Goal: Information Seeking & Learning: Learn about a topic

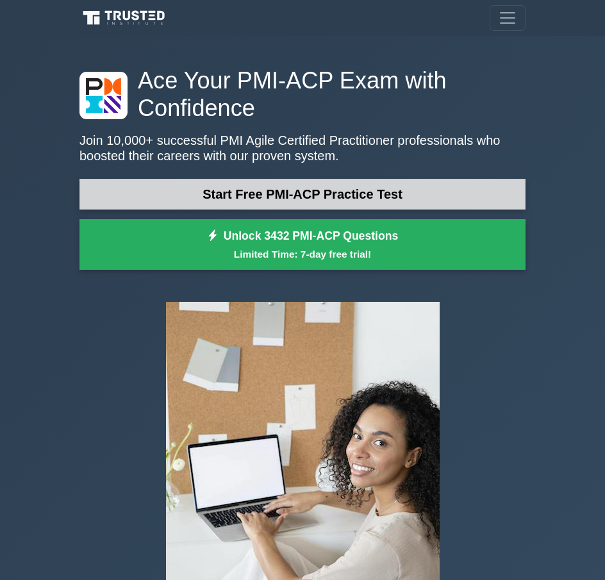
click at [282, 193] on link "Start Free PMI-ACP Practice Test" at bounding box center [302, 194] width 446 height 31
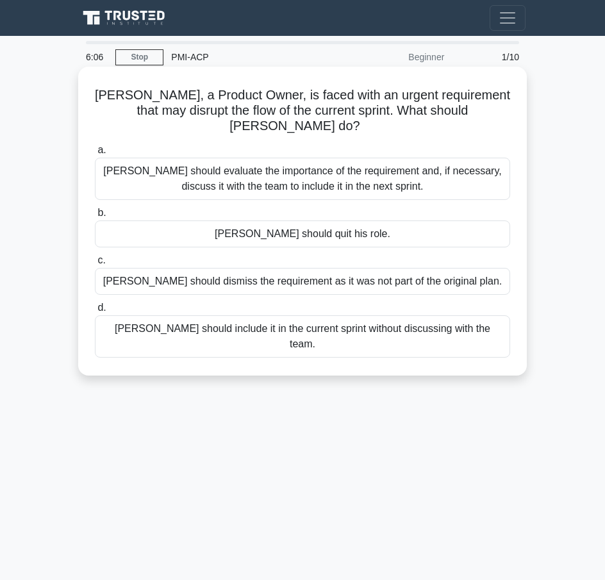
drag, startPoint x: 99, startPoint y: 92, endPoint x: 492, endPoint y: 311, distance: 449.0
click at [492, 311] on div "Brian, a Product Owner, is faced with an urgent requirement that may disrupt th…" at bounding box center [302, 221] width 438 height 299
copy div "Brian, a Product Owner, is faced with an urgent requirement that may disrupt th…"
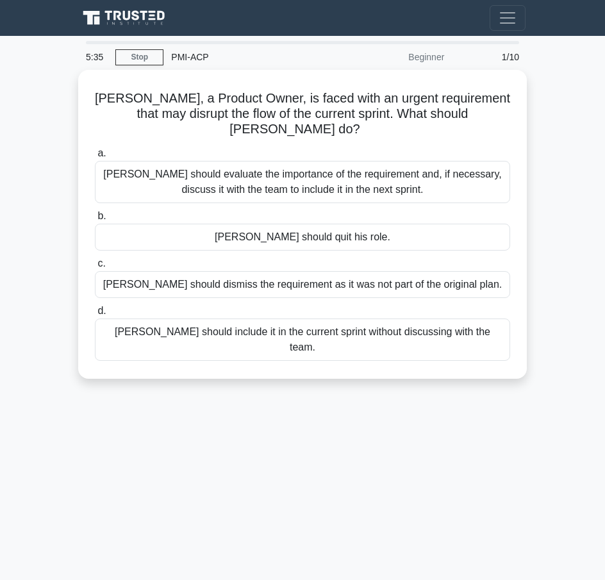
click at [376, 421] on div "5:35 Stop PMI-ACP Beginner 1/10 Brian, a Product Owner, is faced with an urgent…" at bounding box center [302, 361] width 461 height 641
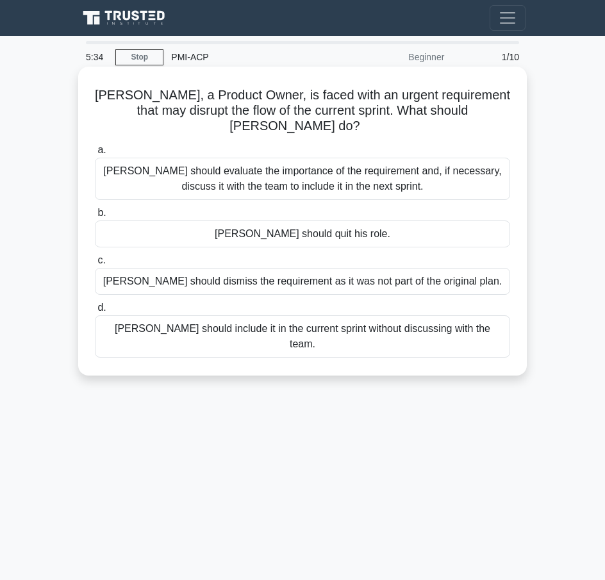
click at [150, 158] on div "Brian should evaluate the importance of the requirement and, if necessary, disc…" at bounding box center [302, 179] width 415 height 42
click at [95, 154] on input "a. Brian should evaluate the importance of the requirement and, if necessary, d…" at bounding box center [95, 150] width 0 height 8
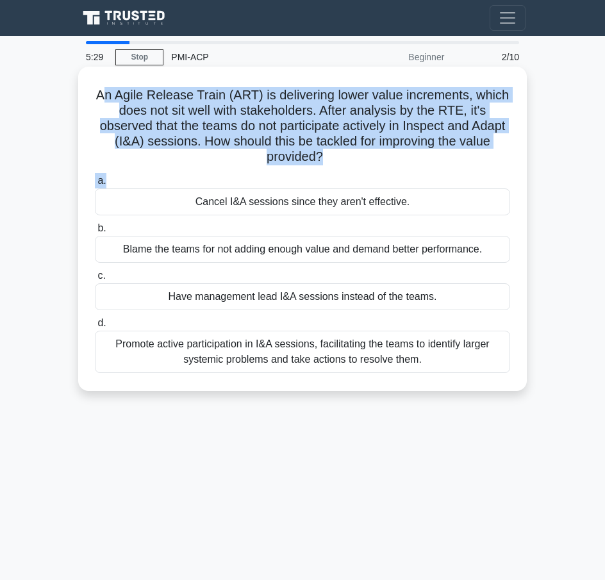
drag, startPoint x: 104, startPoint y: 101, endPoint x: 199, endPoint y: 172, distance: 119.1
click at [199, 172] on div "An Agile Release Train (ART) is delivering lower value increments, which does n…" at bounding box center [302, 229] width 438 height 314
click at [144, 120] on h5 "An Agile Release Train (ART) is delivering lower value increments, which does n…" at bounding box center [303, 126] width 418 height 78
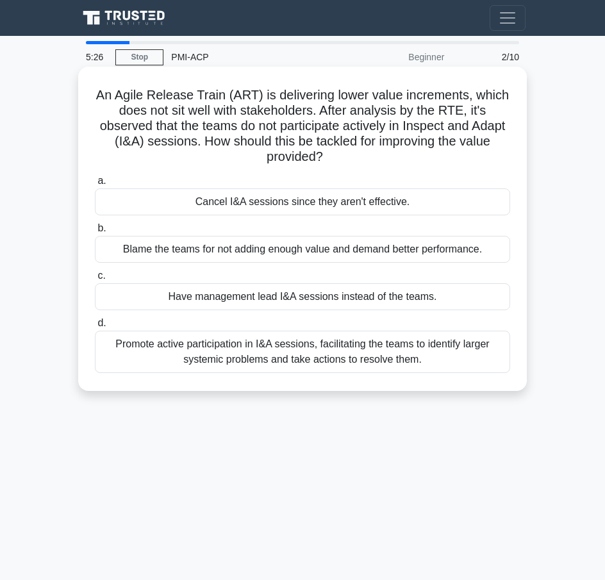
drag, startPoint x: 92, startPoint y: 96, endPoint x: 435, endPoint y: 355, distance: 429.1
click at [435, 355] on div "An Agile Release Train (ART) is delivering lower value increments, which does n…" at bounding box center [302, 229] width 438 height 314
copy div "An Agile Release Train (ART) is delivering lower value increments, which does n…"
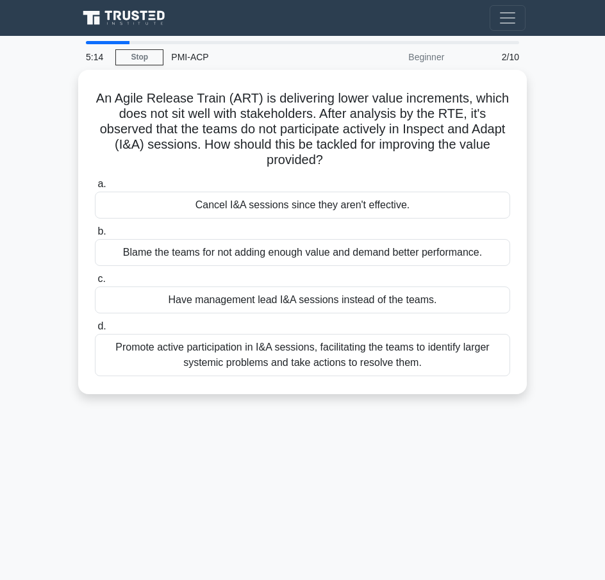
click at [120, 486] on div "5:14 Stop PMI-ACP Beginner 2/10 An Agile Release Train (ART) is delivering lowe…" at bounding box center [302, 361] width 461 height 641
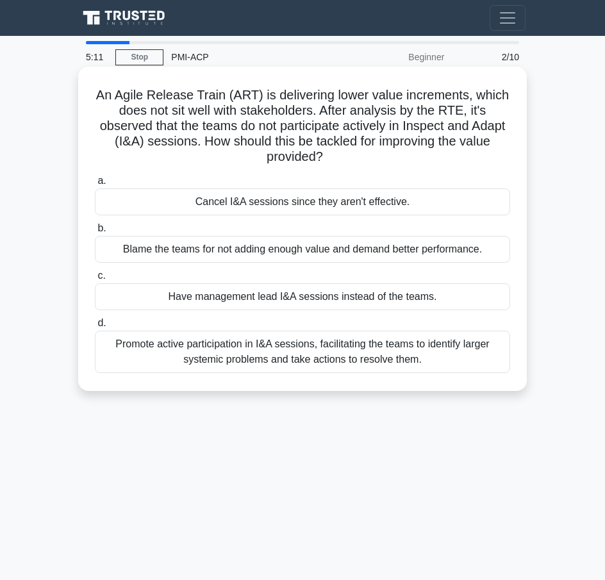
click at [187, 361] on div "Promote active participation in I&A sessions, facilitating the teams to identif…" at bounding box center [302, 352] width 415 height 42
click at [95, 327] on input "d. Promote active participation in I&A sessions, facilitating the teams to iden…" at bounding box center [95, 323] width 0 height 8
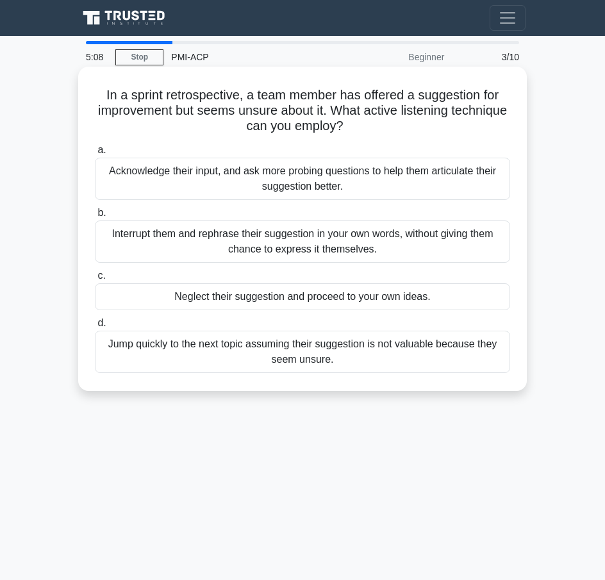
click at [99, 95] on h5 "In a sprint retrospective, a team member has offered a suggestion for improveme…" at bounding box center [303, 110] width 418 height 47
drag, startPoint x: 103, startPoint y: 96, endPoint x: 349, endPoint y: 359, distance: 360.0
click at [349, 359] on div "In a sprint retrospective, a team member has offered a suggestion for improveme…" at bounding box center [302, 229] width 438 height 314
copy div "In a sprint retrospective, a team member has offered a suggestion for improveme…"
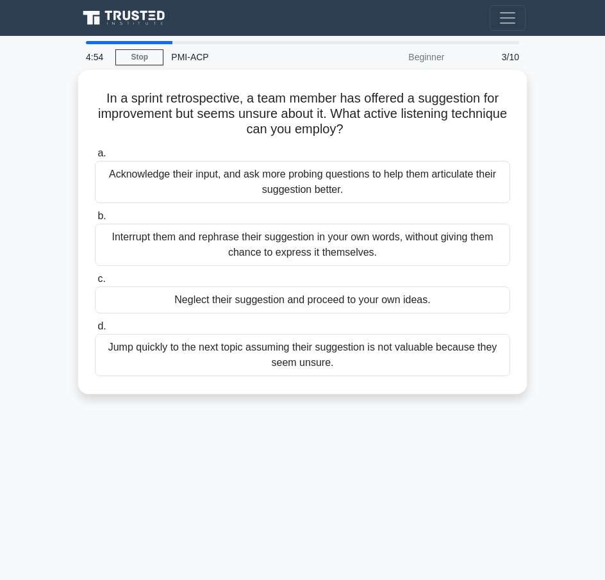
click at [183, 474] on div "4:54 Stop PMI-ACP Beginner 3/10 In a sprint retrospective, a team member has of…" at bounding box center [302, 361] width 461 height 641
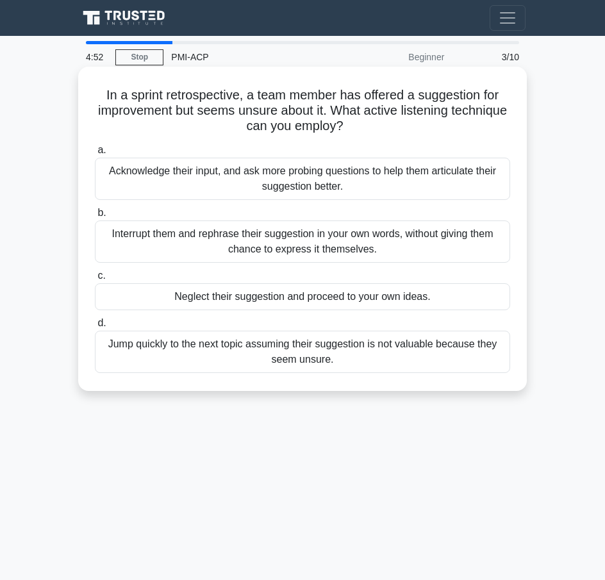
click at [261, 178] on div "Acknowledge their input, and ask more probing questions to help them articulate…" at bounding box center [302, 179] width 415 height 42
click at [95, 154] on input "a. Acknowledge their input, and ask more probing questions to help them articul…" at bounding box center [95, 150] width 0 height 8
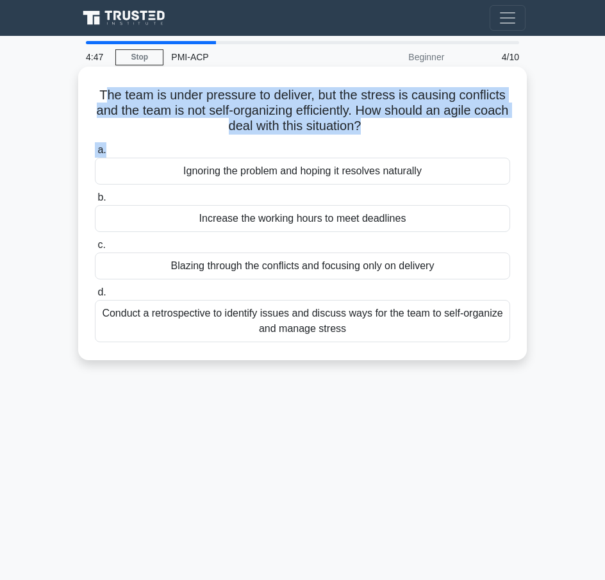
drag, startPoint x: 103, startPoint y: 97, endPoint x: 128, endPoint y: 151, distance: 59.9
click at [128, 151] on div "The team is under pressure to deliver, but the stress is causing conflicts and …" at bounding box center [302, 213] width 438 height 283
drag, startPoint x: 98, startPoint y: 95, endPoint x: 382, endPoint y: 337, distance: 372.8
click at [382, 337] on div "The team is under pressure to deliver, but the stress is causing conflicts and …" at bounding box center [302, 213] width 438 height 283
copy div "The team is under pressure to deliver, but the stress is causing conflicts and …"
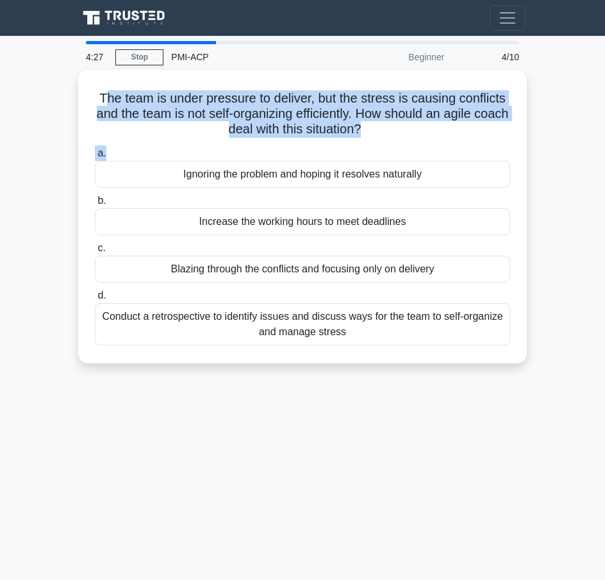
click at [139, 432] on div "4:27 Stop PMI-ACP Beginner 4/10 The team is under pressure to deliver, but the …" at bounding box center [302, 361] width 461 height 641
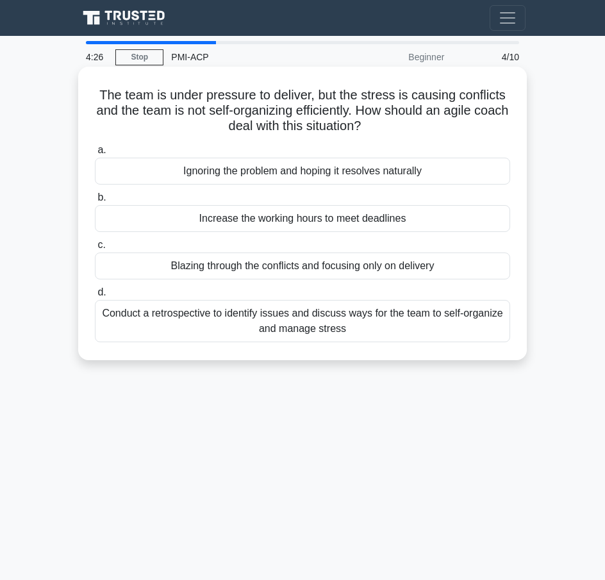
click at [117, 331] on div "Conduct a retrospective to identify issues and discuss ways for the team to sel…" at bounding box center [302, 321] width 415 height 42
click at [95, 297] on input "d. Conduct a retrospective to identify issues and discuss ways for the team to …" at bounding box center [95, 292] width 0 height 8
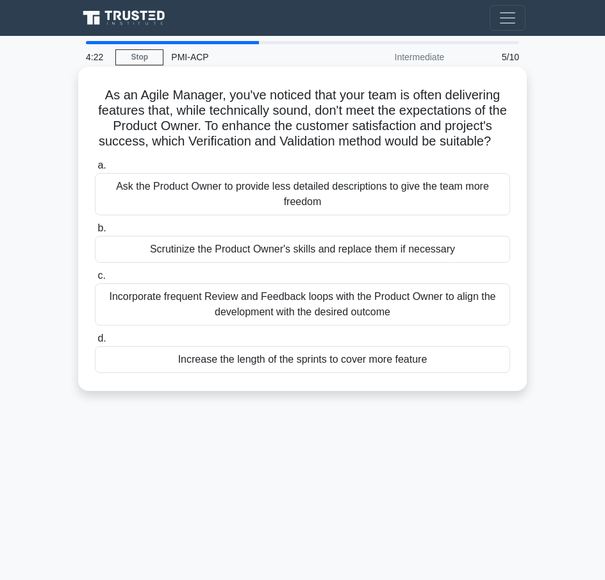
drag, startPoint x: 101, startPoint y: 99, endPoint x: 462, endPoint y: 370, distance: 451.4
click at [462, 370] on div "As an Agile Manager, you've noticed that your team is often delivering features…" at bounding box center [302, 229] width 438 height 314
copy div "As an Agile Manager, you've noticed that your team is often delivering features…"
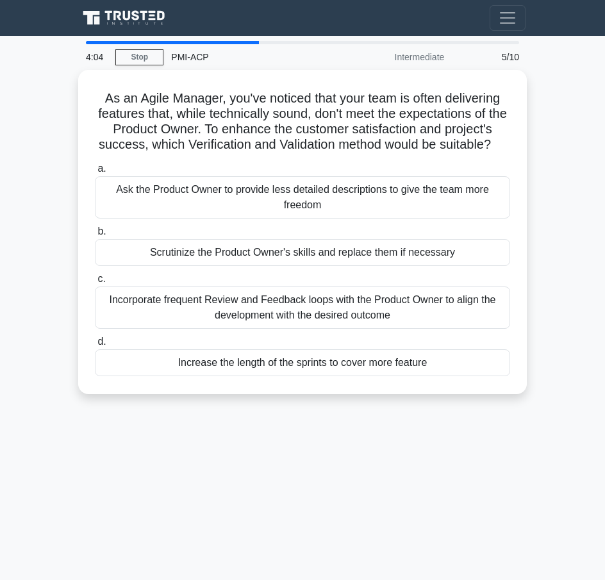
scroll to position [107, 0]
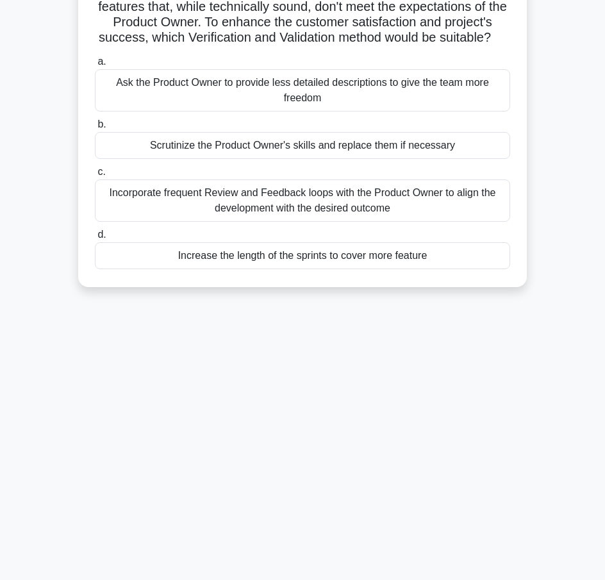
click at [270, 417] on div "4:04 Stop PMI-ACP Intermediate 5/10 As an Agile Manager, you've noticed that yo…" at bounding box center [302, 254] width 461 height 641
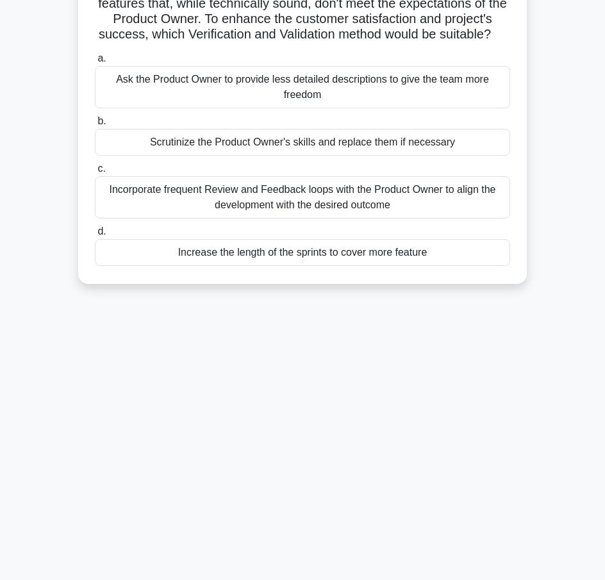
click at [179, 219] on div "Incorporate frequent Review and Feedback loops with the Product Owner to align …" at bounding box center [302, 197] width 415 height 42
click at [95, 173] on input "c. Incorporate frequent Review and Feedback loops with the Product Owner to ali…" at bounding box center [95, 169] width 0 height 8
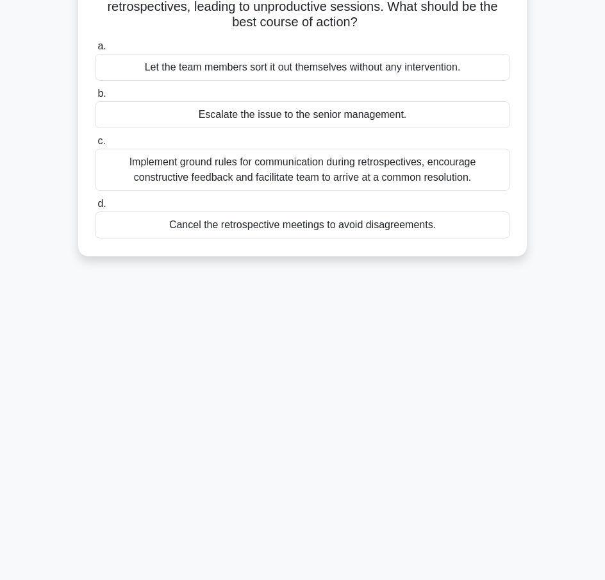
scroll to position [0, 0]
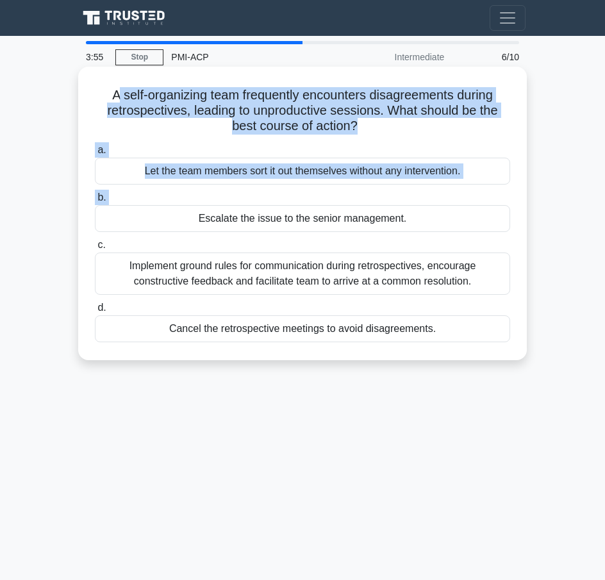
drag, startPoint x: 118, startPoint y: 111, endPoint x: 190, endPoint y: 211, distance: 123.4
click at [190, 211] on div "A self-organizing team frequently encounters disagreements during retrospective…" at bounding box center [302, 213] width 438 height 283
click at [122, 97] on h5 "A self-organizing team frequently encounters disagreements during retrospective…" at bounding box center [303, 110] width 418 height 47
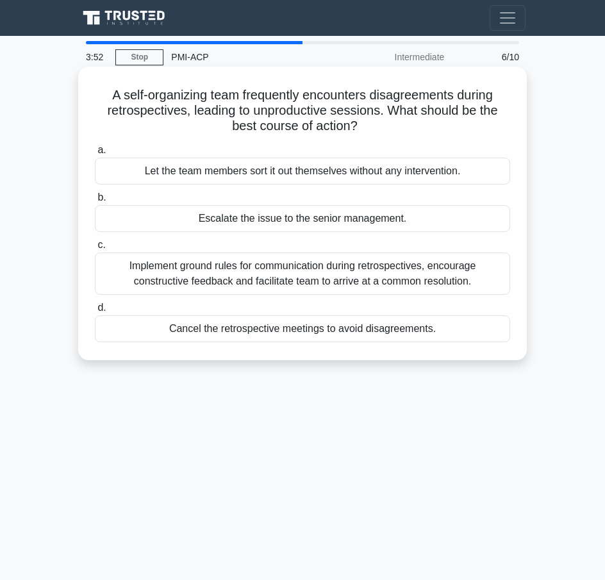
drag, startPoint x: 105, startPoint y: 96, endPoint x: 449, endPoint y: 322, distance: 410.9
click at [449, 322] on div "A self-organizing team frequently encounters disagreements during retrospective…" at bounding box center [302, 213] width 438 height 283
copy div "A self-organizing team frequently encounters disagreements during retrospective…"
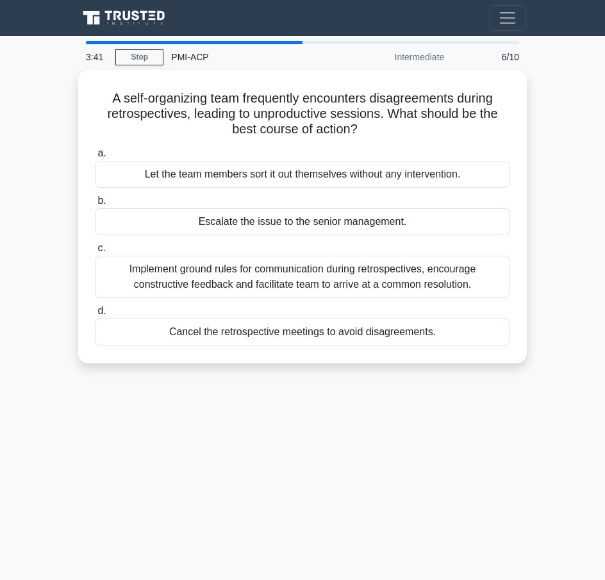
click at [155, 437] on div "3:41 Stop PMI-ACP Intermediate 6/10 A self-organizing team frequently encounter…" at bounding box center [302, 361] width 461 height 641
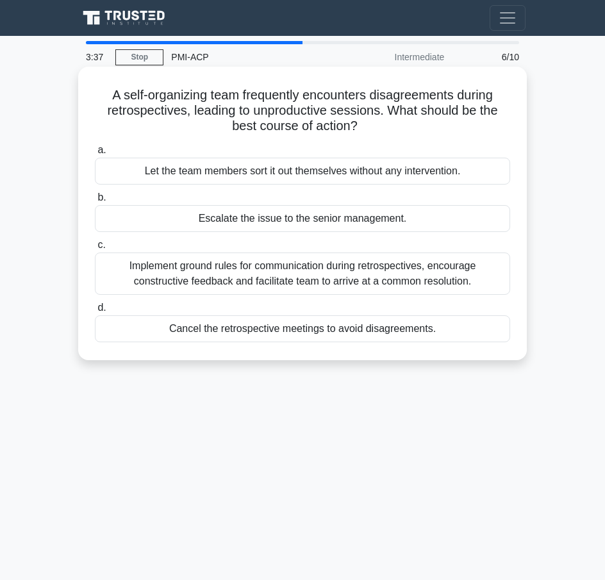
click at [192, 292] on div "Implement ground rules for communication during retrospectives, encourage const…" at bounding box center [302, 273] width 415 height 42
click at [95, 249] on input "c. Implement ground rules for communication during retrospectives, encourage co…" at bounding box center [95, 245] width 0 height 8
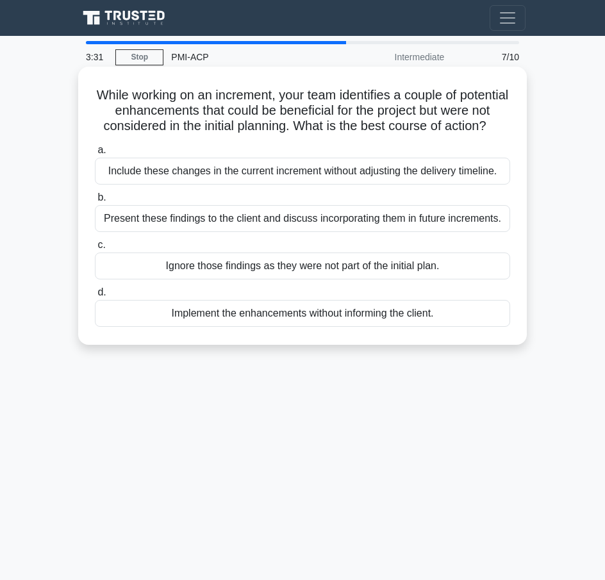
drag, startPoint x: 119, startPoint y: 90, endPoint x: 456, endPoint y: 330, distance: 414.5
click at [456, 330] on div "While working on an increment, your team identifies a couple of potential enhan…" at bounding box center [302, 206] width 438 height 268
copy div "While working on an increment, your team identifies a couple of potential enhan…"
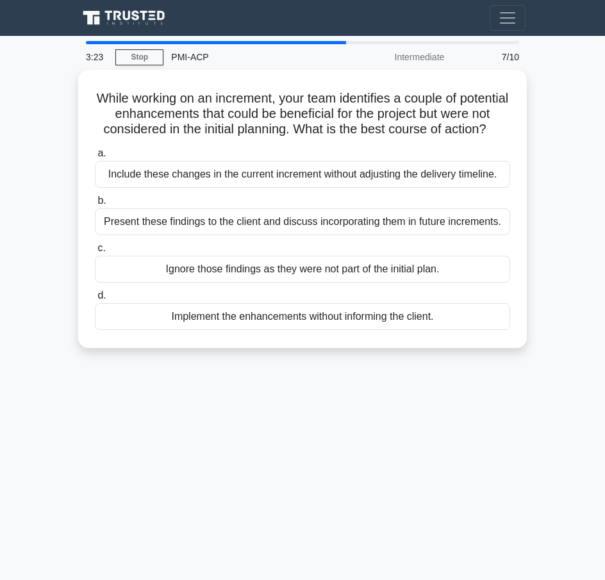
click at [135, 412] on div "3:23 Stop PMI-ACP Intermediate 7/10 While working on an increment, your team id…" at bounding box center [302, 361] width 461 height 641
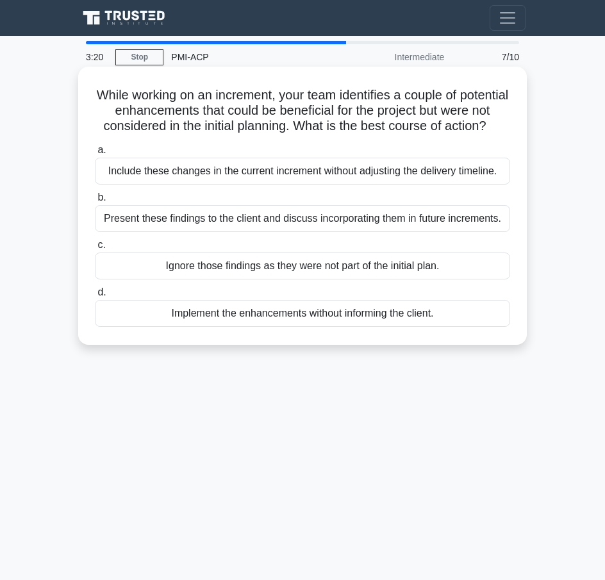
click at [206, 232] on div "Present these findings to the client and discuss incorporating them in future i…" at bounding box center [302, 218] width 415 height 27
click at [95, 202] on input "b. Present these findings to the client and discuss incorporating them in futur…" at bounding box center [95, 198] width 0 height 8
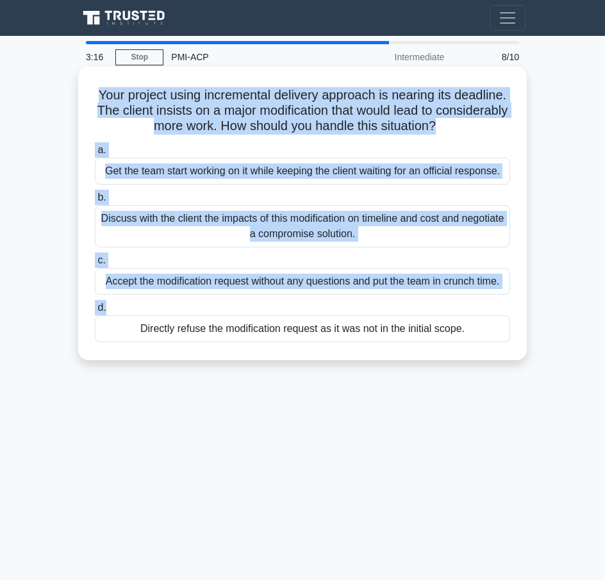
drag, startPoint x: 127, startPoint y: 109, endPoint x: 494, endPoint y: 315, distance: 421.2
click at [494, 315] on div "Your project using incremental delivery approach is nearing its deadline. The c…" at bounding box center [302, 213] width 438 height 283
click at [145, 127] on h5 "Your project using incremental delivery approach is nearing its deadline. The c…" at bounding box center [303, 110] width 418 height 47
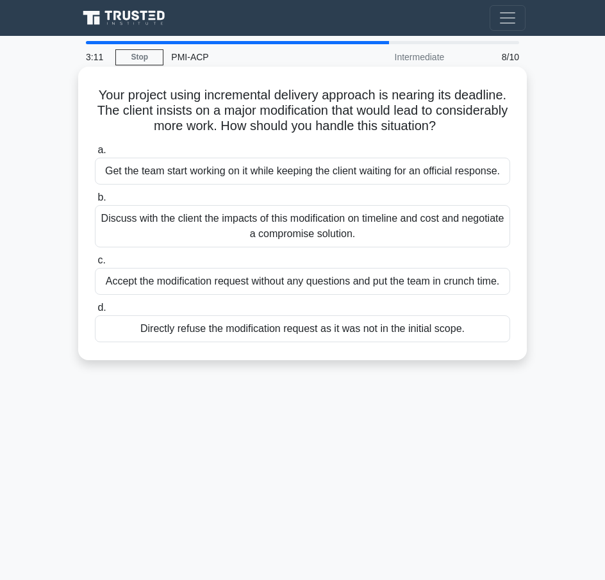
drag, startPoint x: 119, startPoint y: 101, endPoint x: 471, endPoint y: 329, distance: 419.9
click at [471, 329] on div "Your project using incremental delivery approach is nearing its deadline. The c…" at bounding box center [302, 213] width 438 height 283
copy div "Your project using incremental delivery approach is nearing its deadline. The c…"
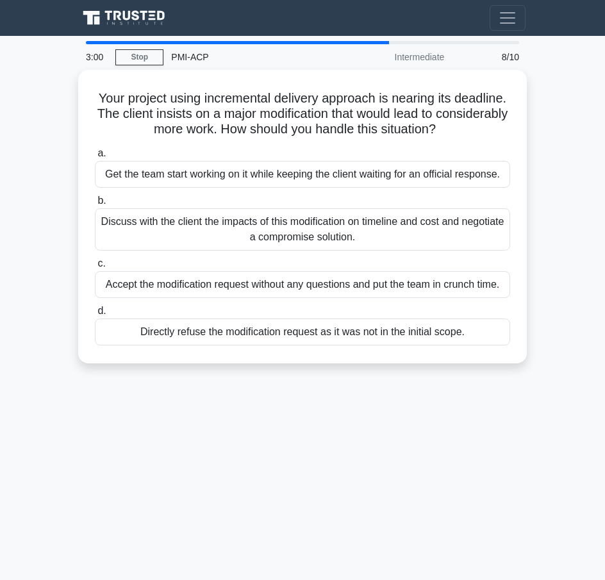
click at [115, 417] on div "3:00 Stop PMI-ACP Intermediate 8/10 Your project using incremental delivery app…" at bounding box center [302, 361] width 461 height 641
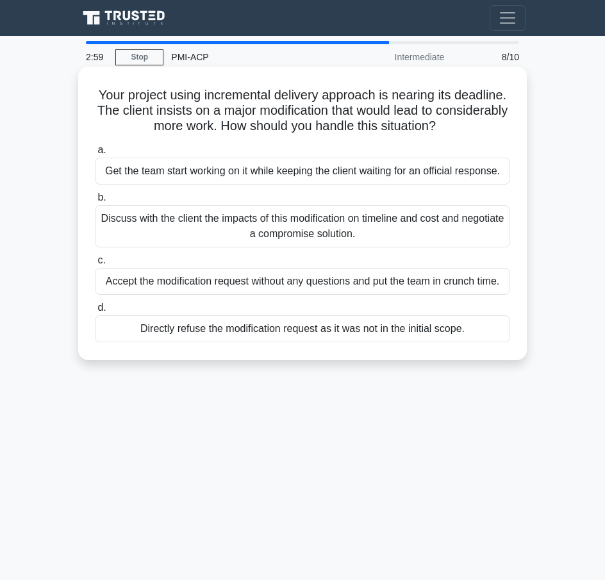
click at [203, 238] on div "Discuss with the client the impacts of this modification on timeline and cost a…" at bounding box center [302, 226] width 415 height 42
click at [95, 202] on input "b. Discuss with the client the impacts of this modification on timeline and cos…" at bounding box center [95, 198] width 0 height 8
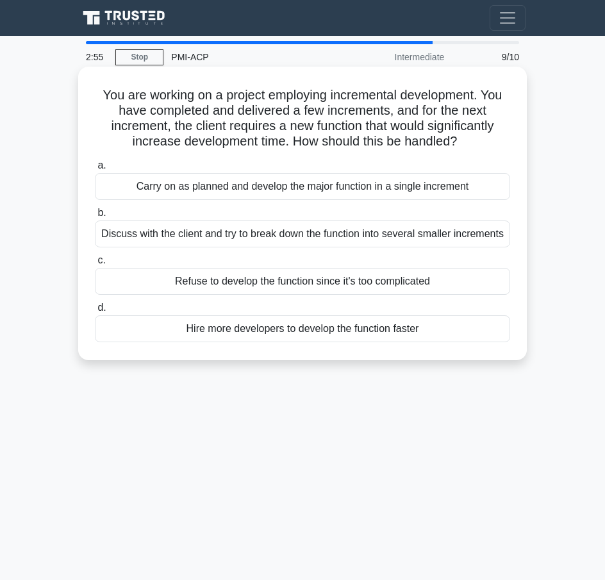
drag, startPoint x: 92, startPoint y: 94, endPoint x: 445, endPoint y: 322, distance: 421.3
click at [445, 322] on div "You are working on a project employing incremental development. You have comple…" at bounding box center [302, 213] width 438 height 283
copy div "You are working on a project employing incremental development. You have comple…"
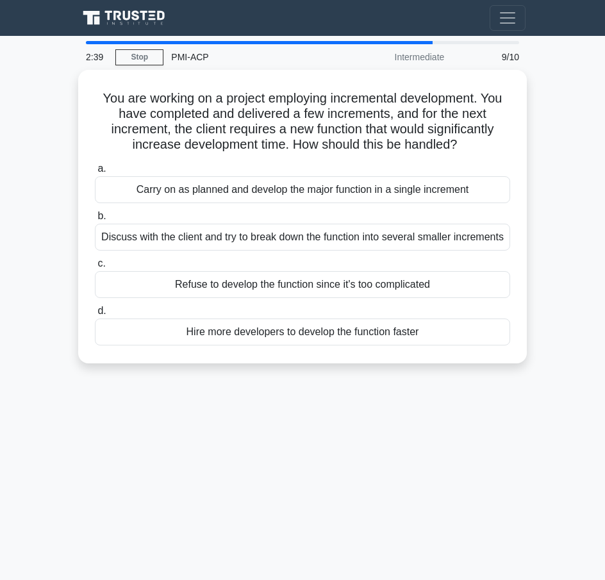
click at [130, 442] on div "2:39 Stop PMI-ACP Intermediate 9/10 You are working on a project employing incr…" at bounding box center [302, 361] width 461 height 641
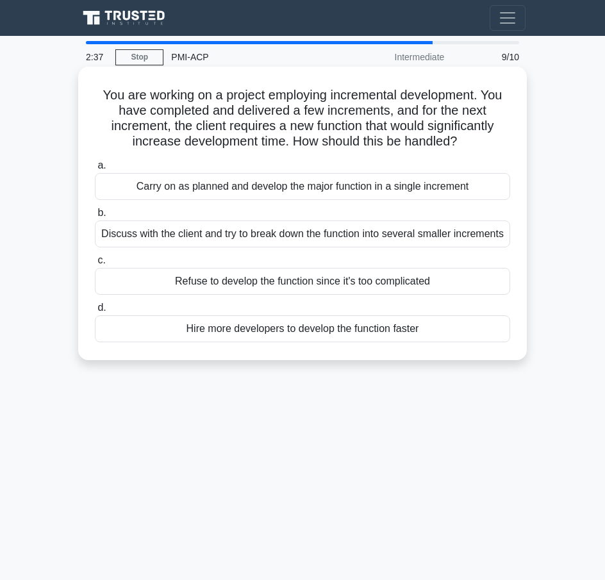
click at [192, 238] on div "Discuss with the client and try to break down the function into several smaller…" at bounding box center [302, 233] width 415 height 27
click at [95, 217] on input "b. Discuss with the client and try to break down the function into several smal…" at bounding box center [95, 213] width 0 height 8
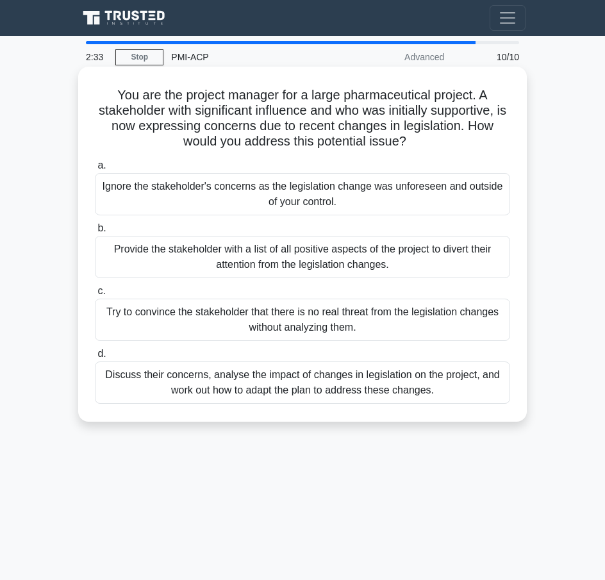
drag, startPoint x: 114, startPoint y: 95, endPoint x: 453, endPoint y: 392, distance: 450.5
click at [453, 392] on div "You are the project manager for a large pharmaceutical project. A stakeholder w…" at bounding box center [302, 244] width 438 height 345
copy div "You are the project manager for a large pharmaceutical project. A stakeholder w…"
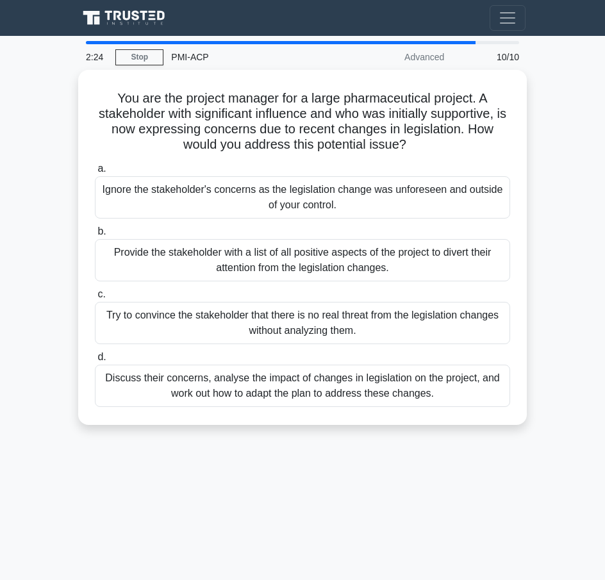
click at [125, 506] on div "2:24 Stop PMI-ACP Advanced 10/10 You are the project manager for a large pharma…" at bounding box center [302, 361] width 461 height 641
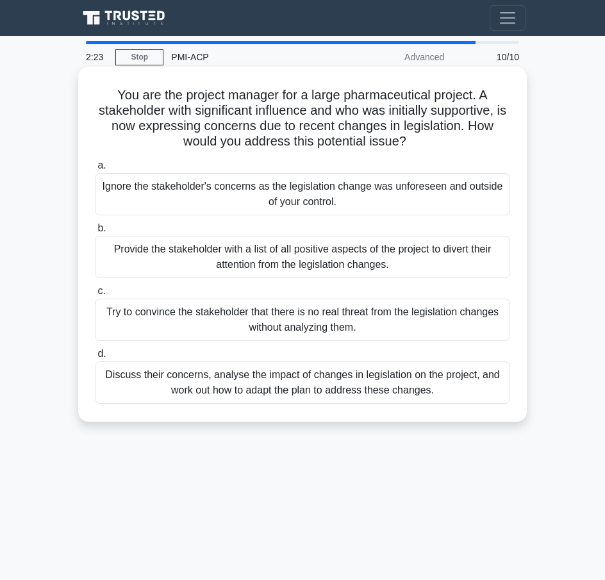
click at [213, 390] on div "Discuss their concerns, analyse the impact of changes in legislation on the pro…" at bounding box center [302, 382] width 415 height 42
click at [95, 358] on input "d. Discuss their concerns, analyse the impact of changes in legislation on the …" at bounding box center [95, 354] width 0 height 8
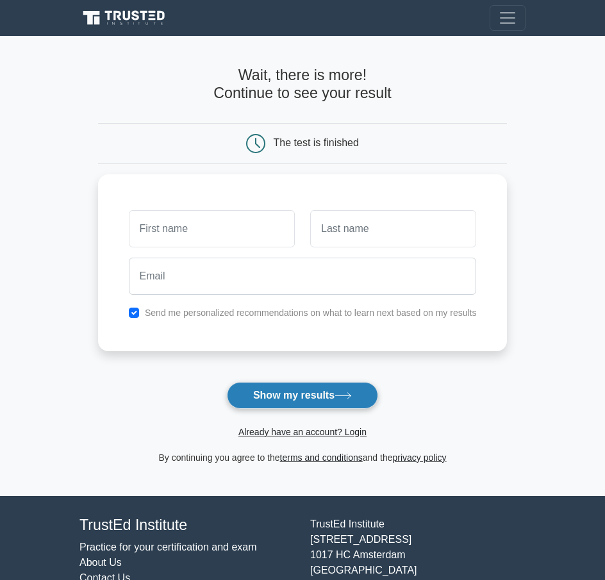
click at [301, 395] on button "Show my results" at bounding box center [302, 395] width 151 height 27
